Goal: Task Accomplishment & Management: Manage account settings

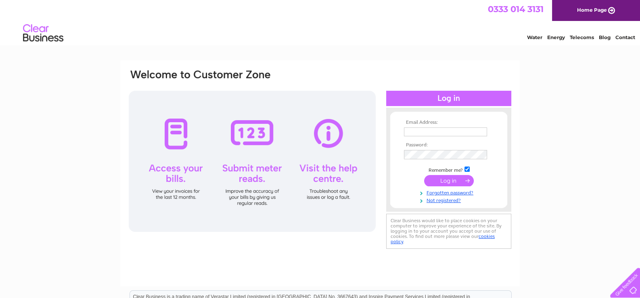
type input "[PERSON_NAME][EMAIL_ADDRESS][PERSON_NAME][DOMAIN_NAME]"
click at [436, 182] on input "submit" at bounding box center [449, 180] width 50 height 11
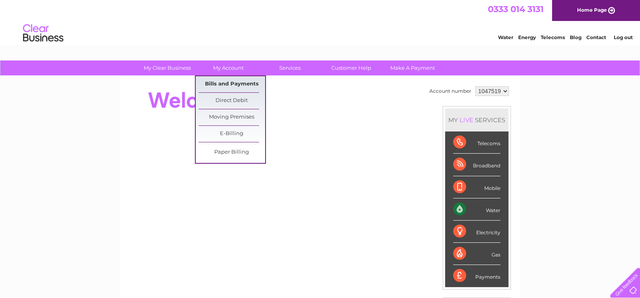
click at [230, 80] on link "Bills and Payments" at bounding box center [231, 84] width 67 height 16
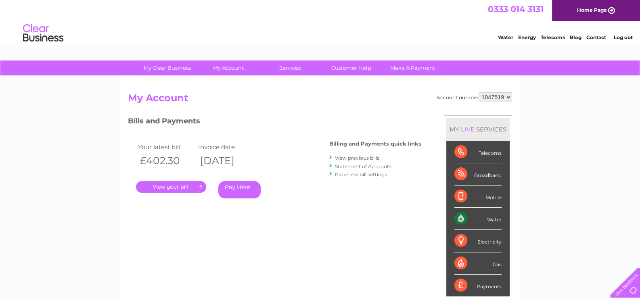
click at [164, 185] on link "." at bounding box center [171, 187] width 70 height 12
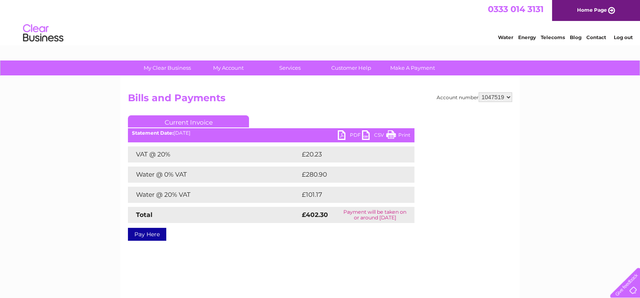
click at [350, 135] on link "PDF" at bounding box center [350, 136] width 24 height 12
click at [622, 40] on link "Log out" at bounding box center [622, 37] width 19 height 6
